Goal: Find specific page/section: Find specific page/section

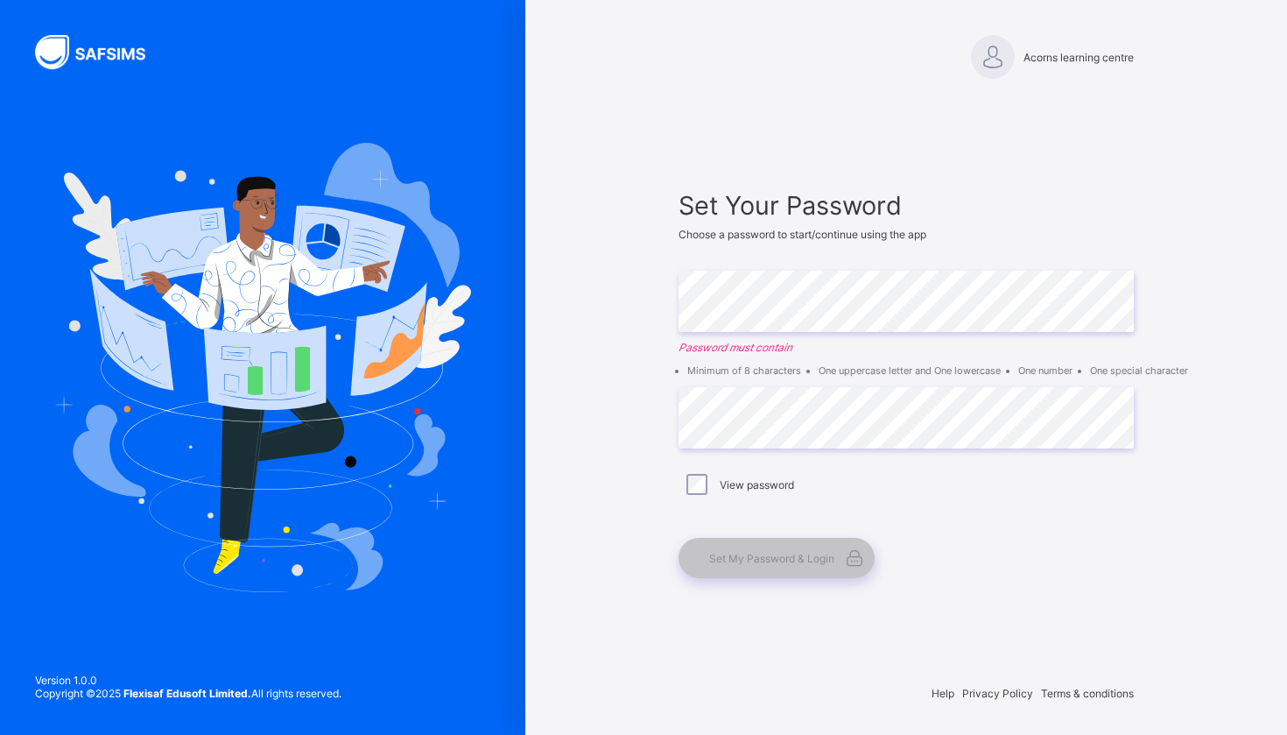
click at [922, 250] on div at bounding box center [906, 251] width 455 height 21
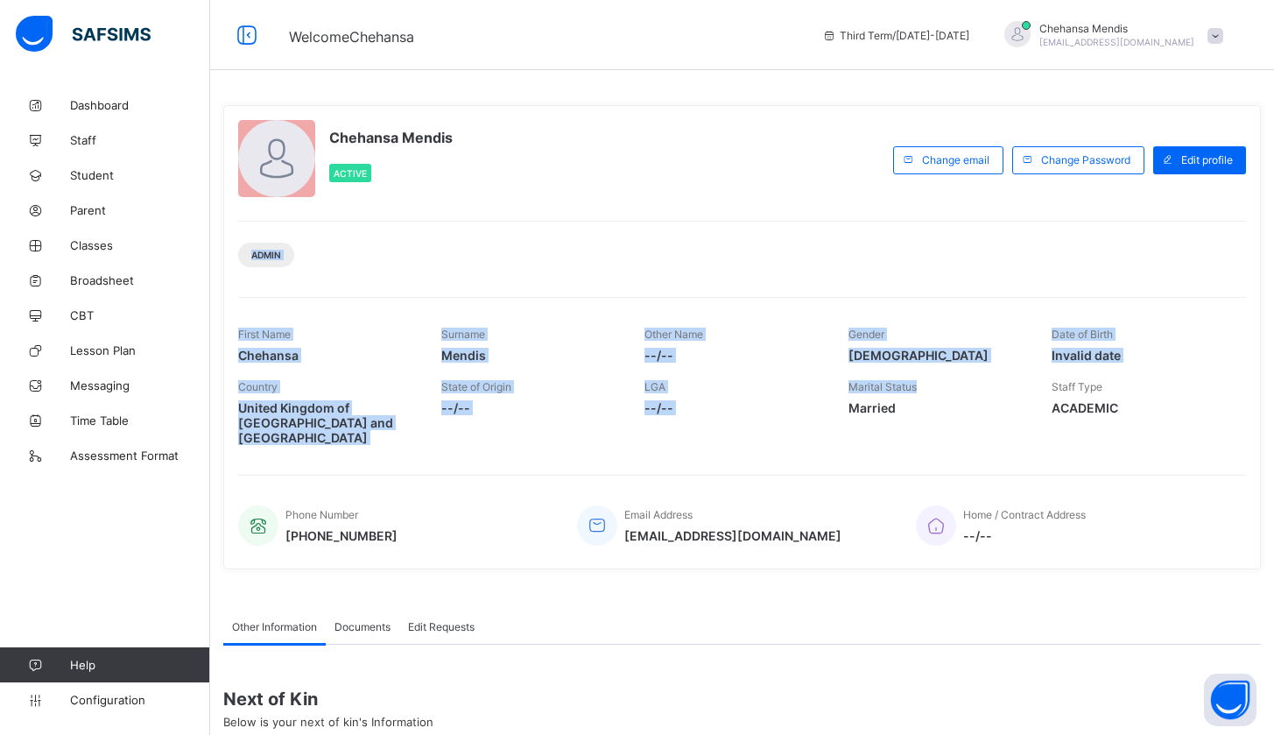
drag, startPoint x: 951, startPoint y: 386, endPoint x: 847, endPoint y: 229, distance: 188.9
click at [847, 229] on div "Chehansa Mendis Active Change email Change Password Edit profile Admin First Na…" at bounding box center [742, 337] width 1038 height 464
drag, startPoint x: 847, startPoint y: 229, endPoint x: 630, endPoint y: 236, distance: 217.3
click at [630, 236] on div "Admin" at bounding box center [742, 248] width 1008 height 55
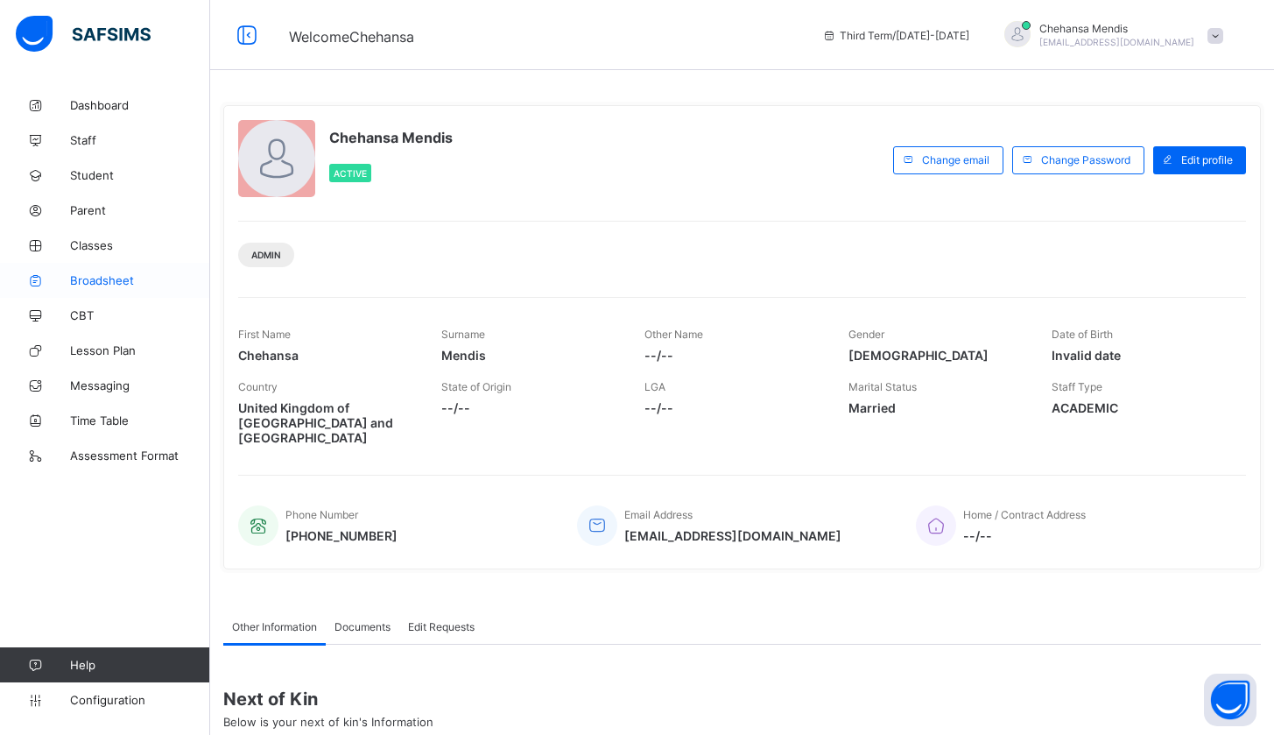
drag, startPoint x: 630, startPoint y: 236, endPoint x: 199, endPoint y: 264, distance: 431.6
click at [199, 264] on div "Welcome Chehansa Third Term / [DATE]-[DATE] Chehansa Mendis [EMAIL_ADDRESS][DOM…" at bounding box center [637, 469] width 1274 height 939
drag, startPoint x: 1011, startPoint y: 289, endPoint x: 1049, endPoint y: 296, distance: 38.3
click at [1012, 289] on div "Chehansa Mendis Active Change email Change Password Edit profile Admin First Na…" at bounding box center [742, 337] width 1038 height 464
click at [92, 237] on link "Classes" at bounding box center [105, 245] width 210 height 35
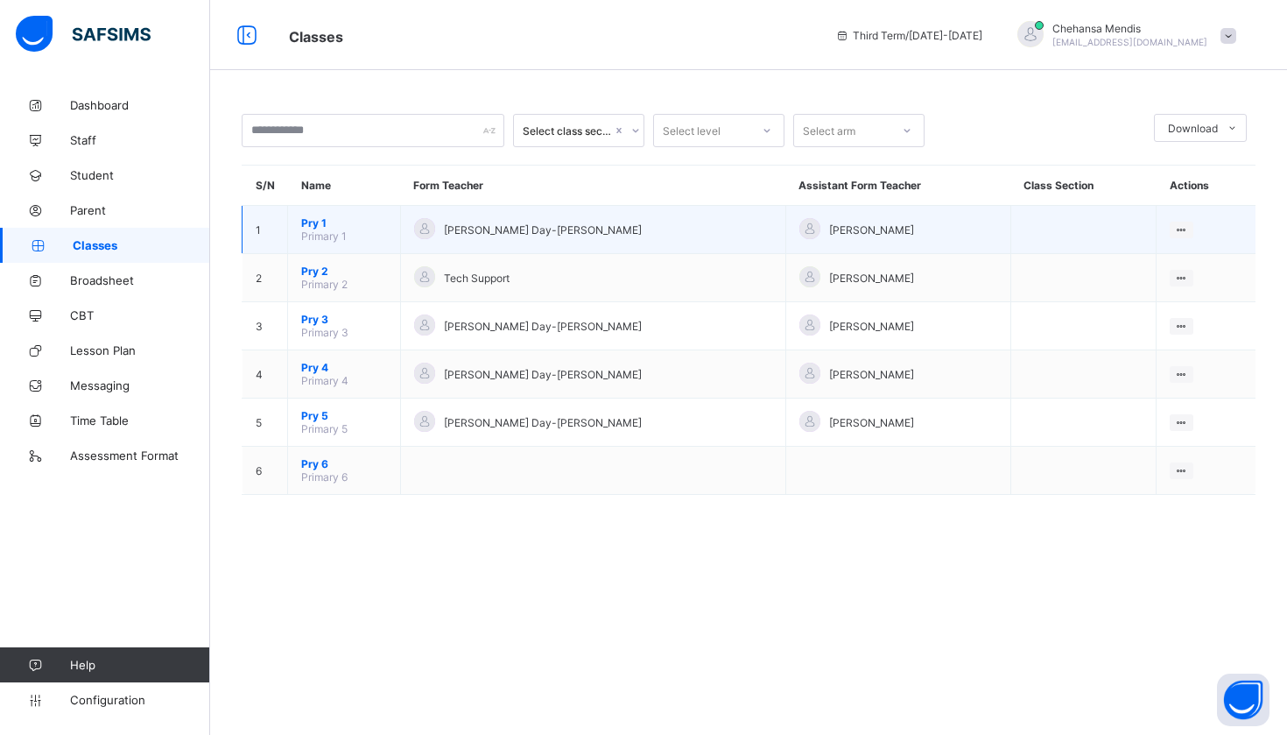
click at [306, 229] on span "Pry 1" at bounding box center [344, 222] width 86 height 13
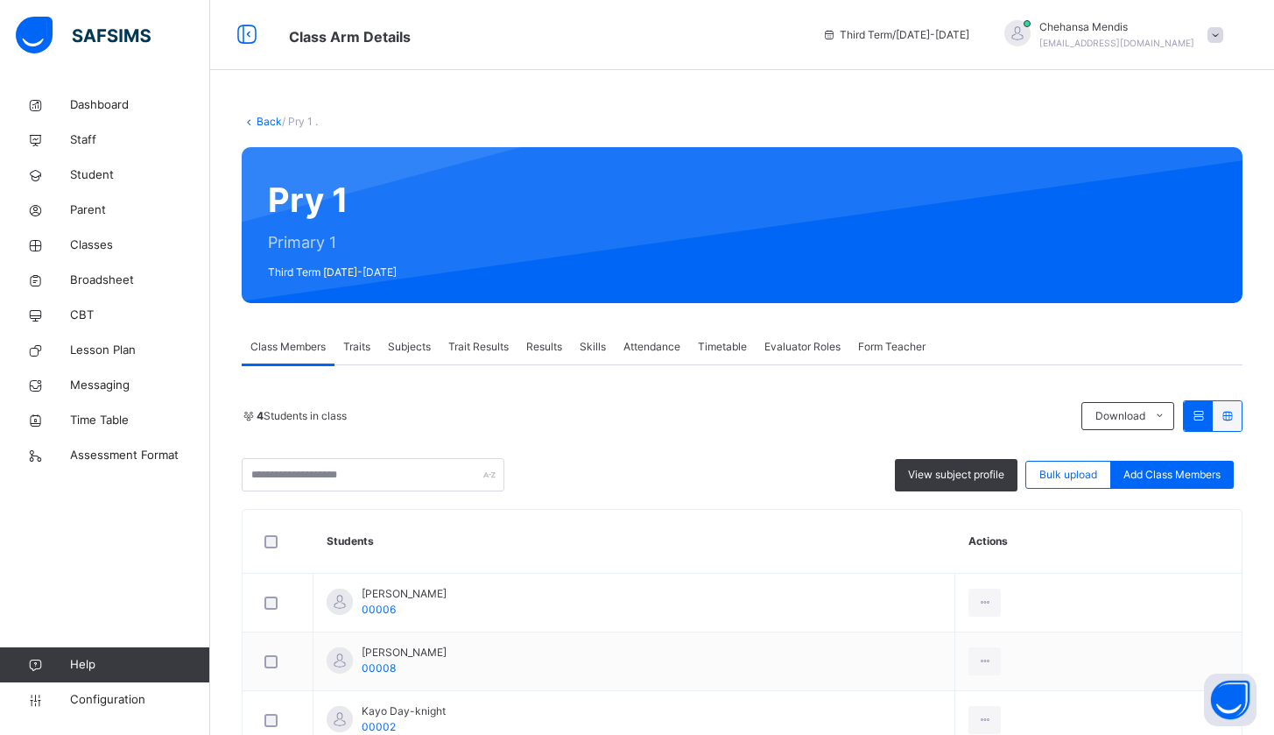
click at [352, 348] on span "Traits" at bounding box center [356, 347] width 27 height 16
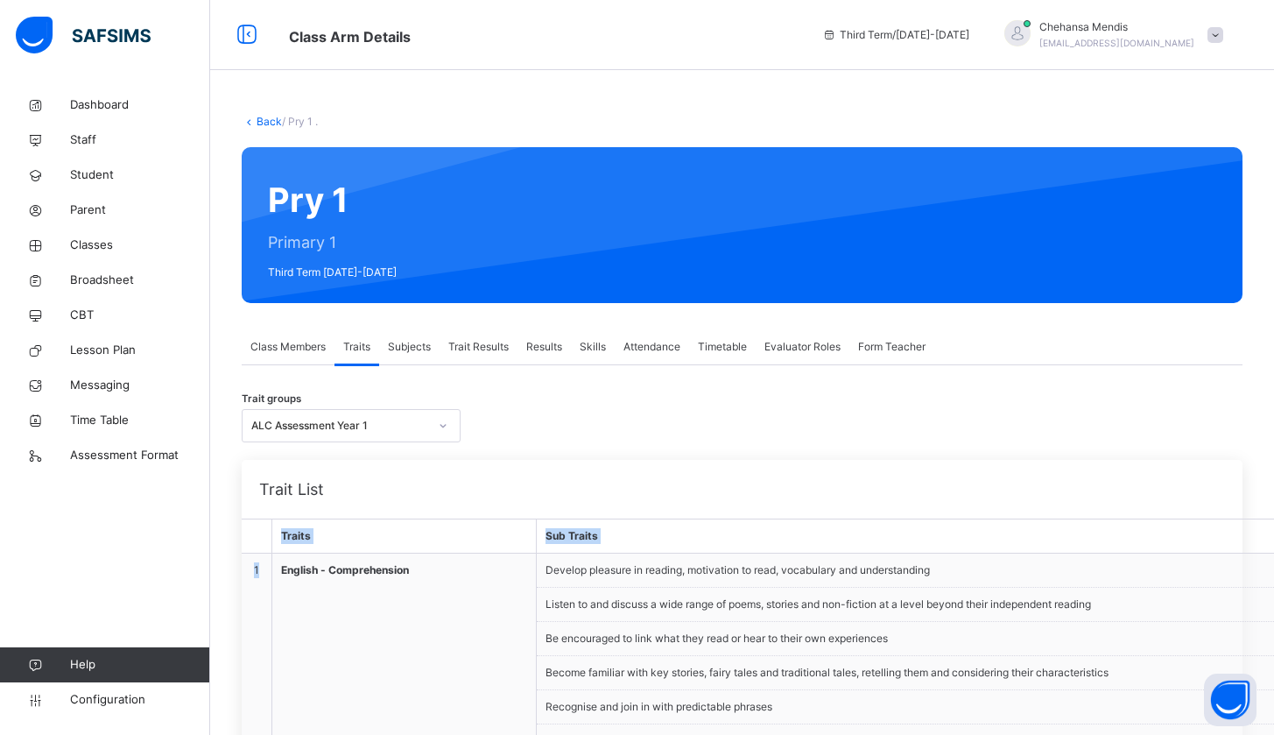
drag, startPoint x: 263, startPoint y: 698, endPoint x: 27, endPoint y: 734, distance: 238.3
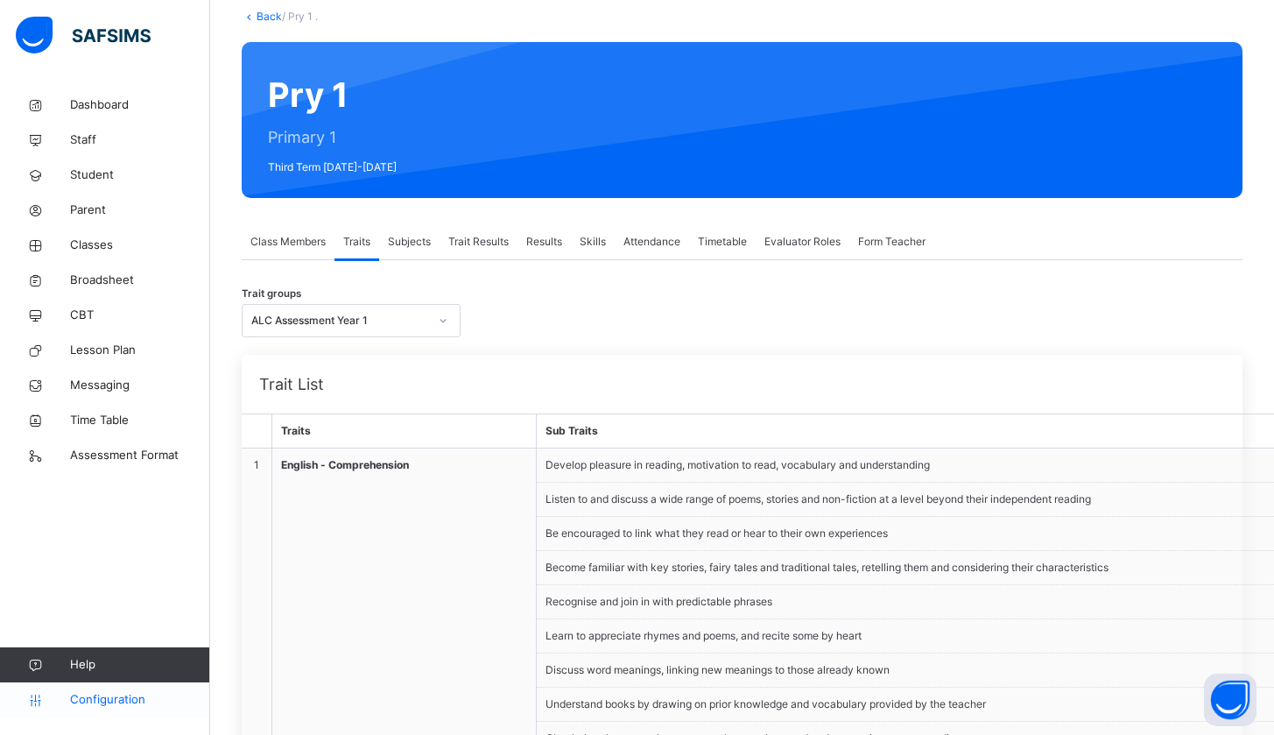
scroll to position [113, 0]
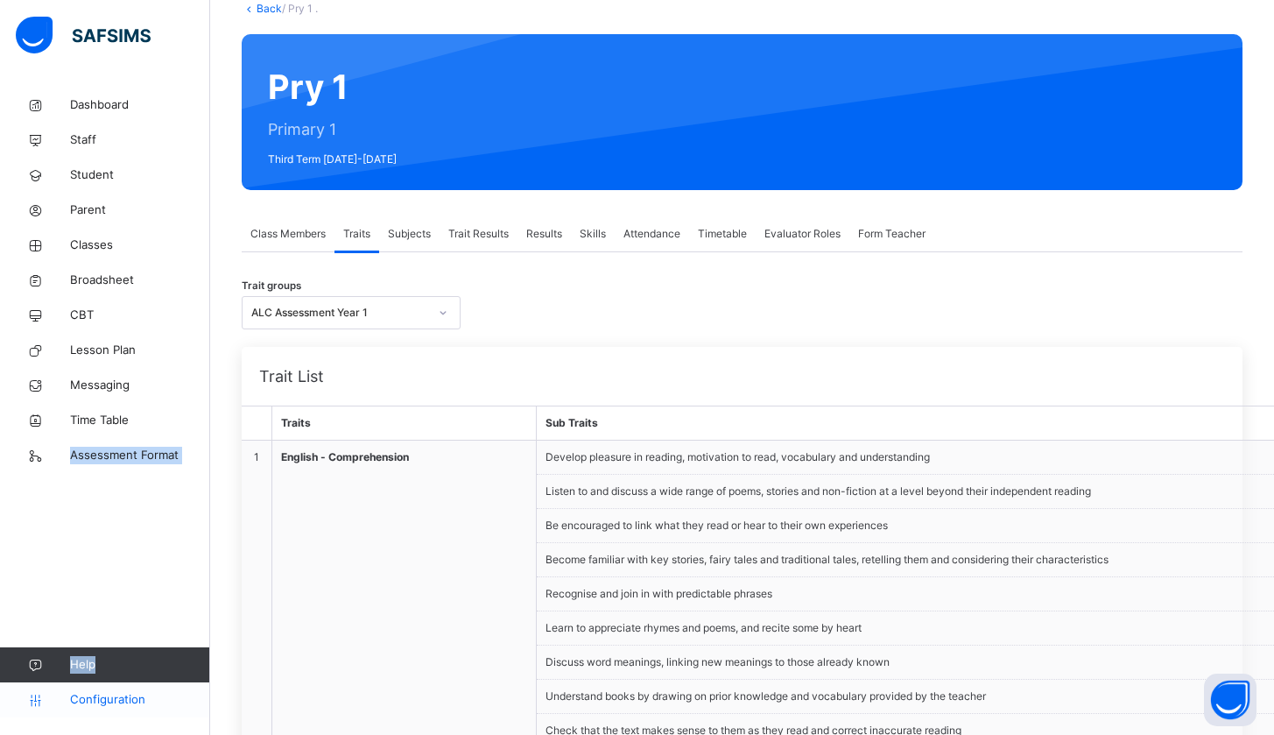
drag, startPoint x: 27, startPoint y: 734, endPoint x: 25, endPoint y: 694, distance: 39.5
click at [25, 694] on div "Dashboard Staff Student Parent Classes Broadsheet CBT Lesson Plan Messaging Tim…" at bounding box center [105, 402] width 210 height 665
drag, startPoint x: 25, startPoint y: 694, endPoint x: 32, endPoint y: 719, distance: 25.8
click at [32, 719] on div "Dashboard Staff Student Parent Classes Broadsheet CBT Lesson Plan Messaging Tim…" at bounding box center [105, 402] width 210 height 665
drag, startPoint x: 32, startPoint y: 719, endPoint x: 52, endPoint y: 719, distance: 19.3
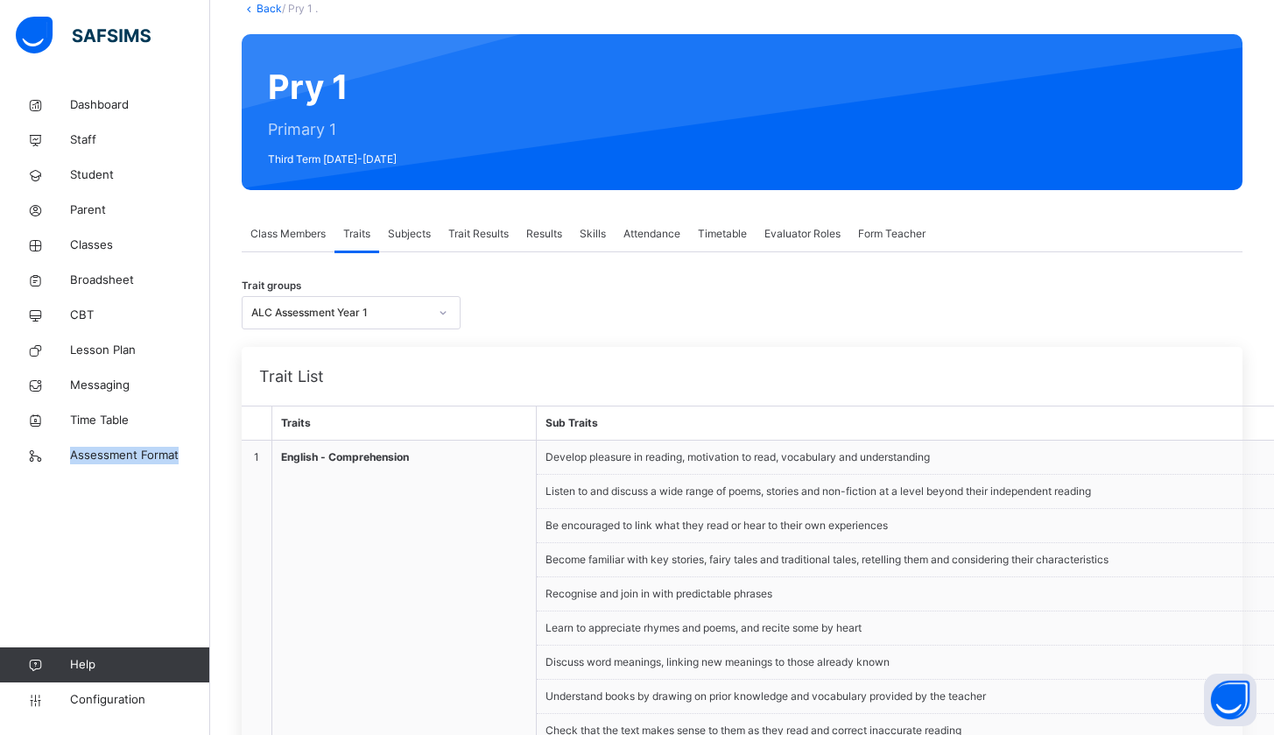
click at [571, 300] on div "Trait groups ALC Assessment Year 1" at bounding box center [742, 312] width 1001 height 33
